Goal: Task Accomplishment & Management: Manage account settings

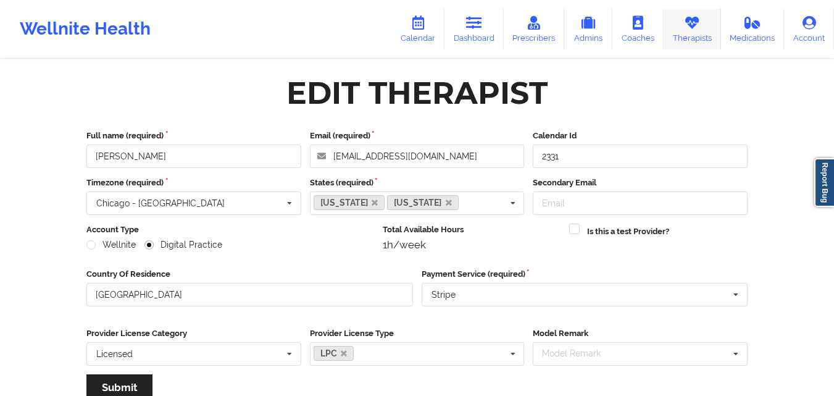
click at [693, 22] on icon at bounding box center [692, 23] width 16 height 14
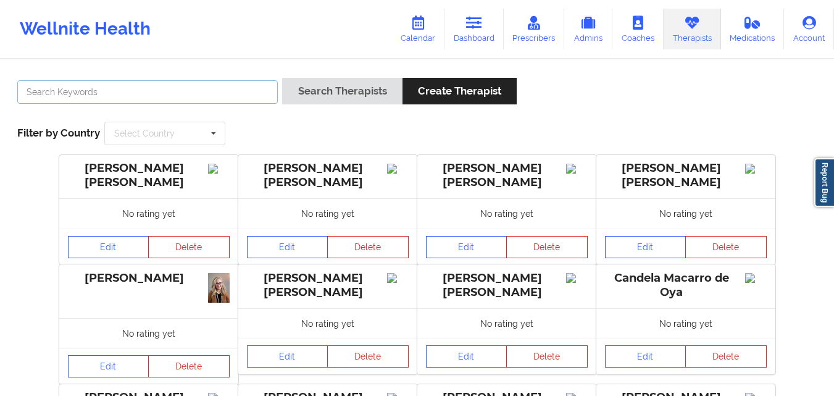
click at [244, 90] on input "text" at bounding box center [147, 91] width 260 height 23
type input "[PERSON_NAME]"
click at [282, 78] on button "Search Therapists" at bounding box center [342, 91] width 120 height 27
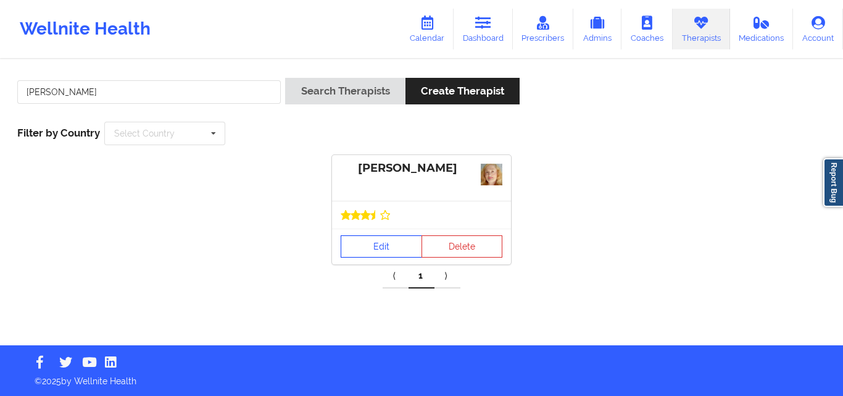
click at [378, 242] on link "Edit" at bounding box center [381, 246] width 81 height 22
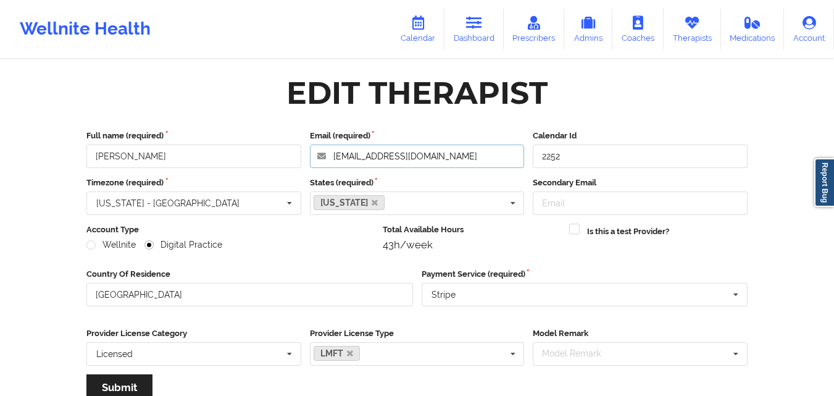
click at [453, 154] on input "[EMAIL_ADDRESS][DOMAIN_NAME]" at bounding box center [417, 155] width 215 height 23
